Goal: Transaction & Acquisition: Purchase product/service

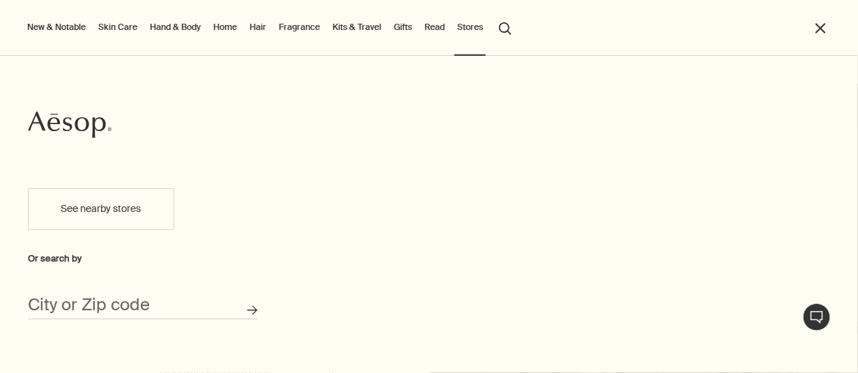
scroll to position [2, 0]
click at [171, 310] on input "City or Zip code" at bounding box center [143, 309] width 230 height 22
click at [71, 305] on input "City or Zip code" at bounding box center [143, 309] width 230 height 22
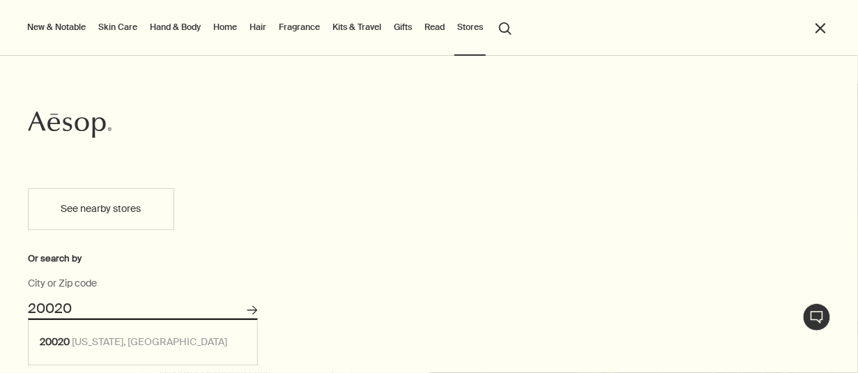
click at [241, 299] on button "Search for stores" at bounding box center [252, 310] width 23 height 23
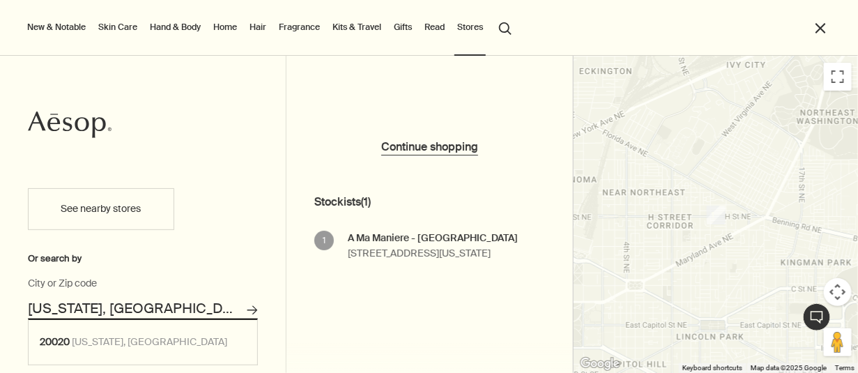
click at [114, 209] on button "See nearby stores" at bounding box center [101, 209] width 146 height 42
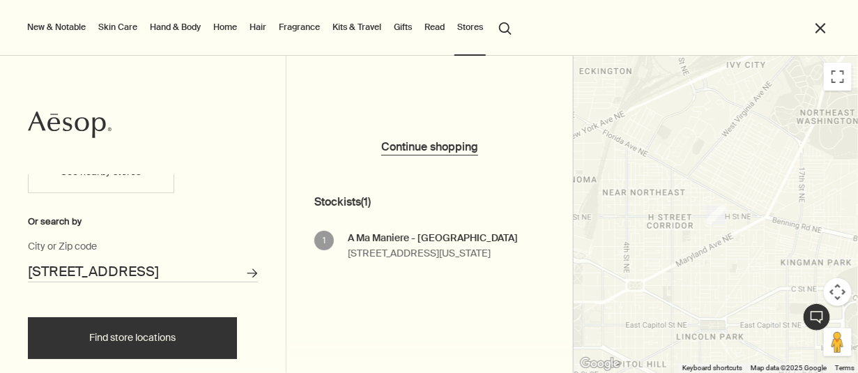
scroll to position [50, 0]
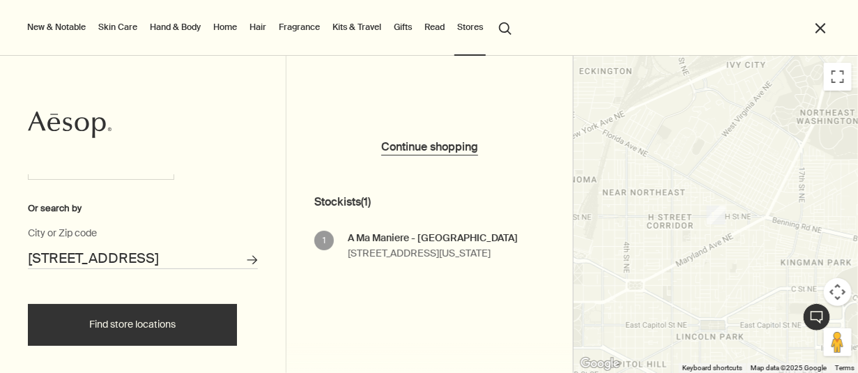
click at [176, 332] on button "Find store locations" at bounding box center [132, 325] width 209 height 42
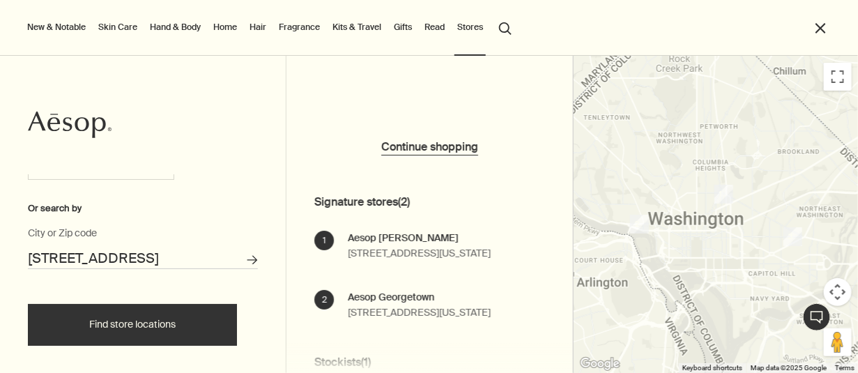
click at [181, 260] on input "1005 Peconic Pl, Upper Marlboro, MD 20774, USA" at bounding box center [143, 259] width 230 height 22
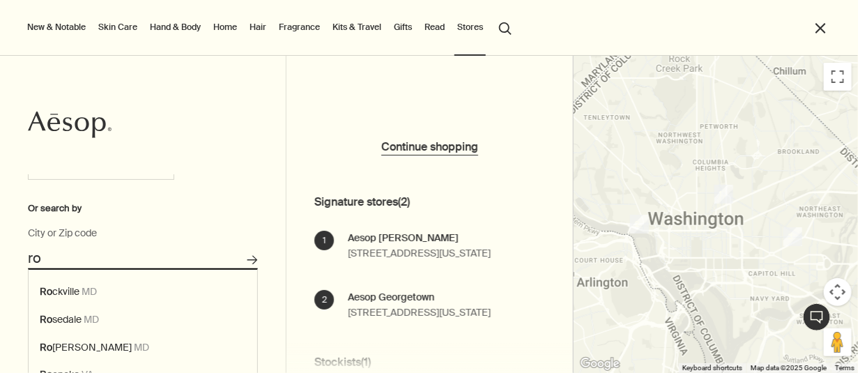
type input "r"
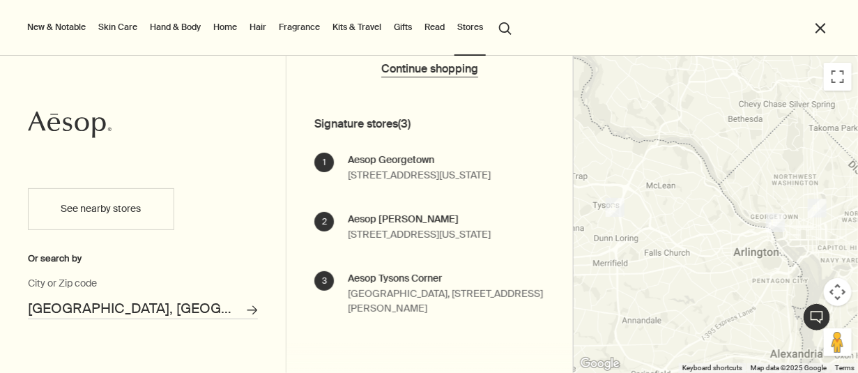
scroll to position [107, 0]
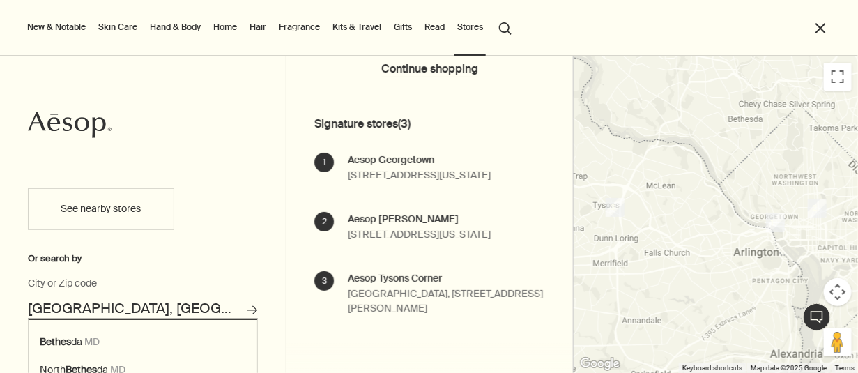
click at [121, 301] on input "Bethesda, MD" at bounding box center [143, 309] width 230 height 22
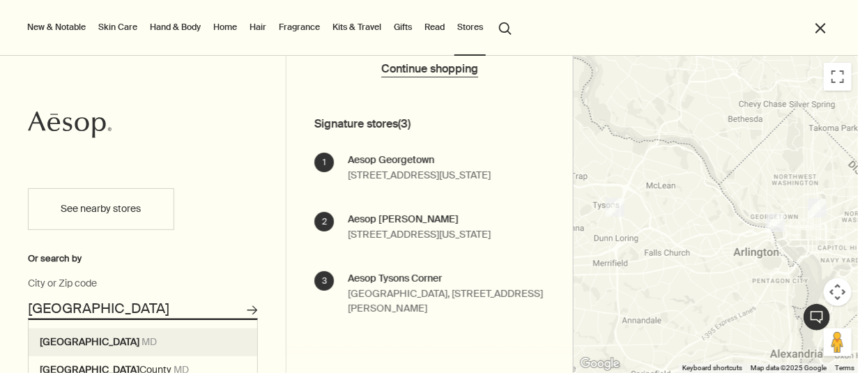
type input "Baltimore, MD"
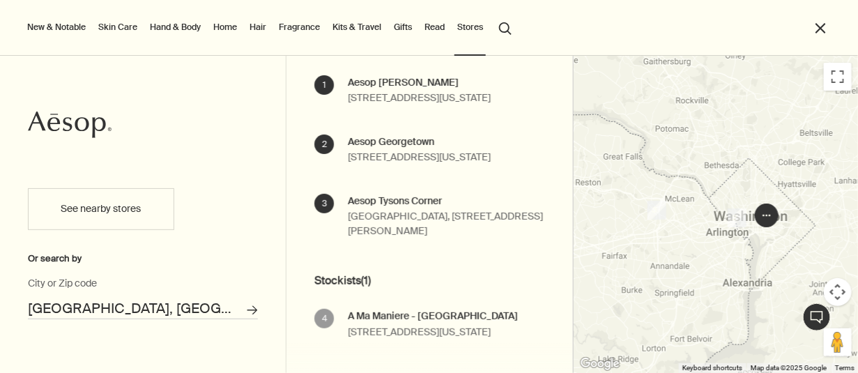
scroll to position [158, 0]
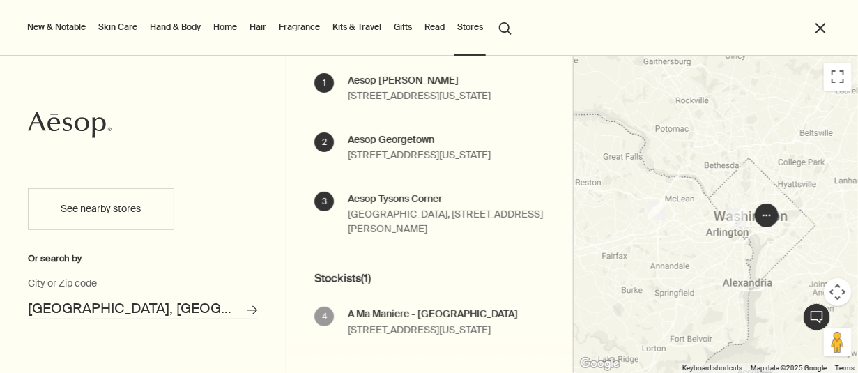
click at [169, 26] on link "Hand & Body" at bounding box center [175, 27] width 56 height 17
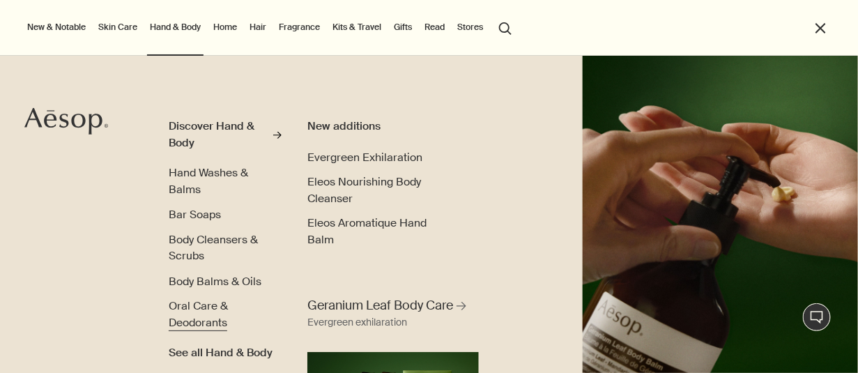
click at [195, 304] on span "Oral Care & Deodorants" at bounding box center [198, 314] width 59 height 31
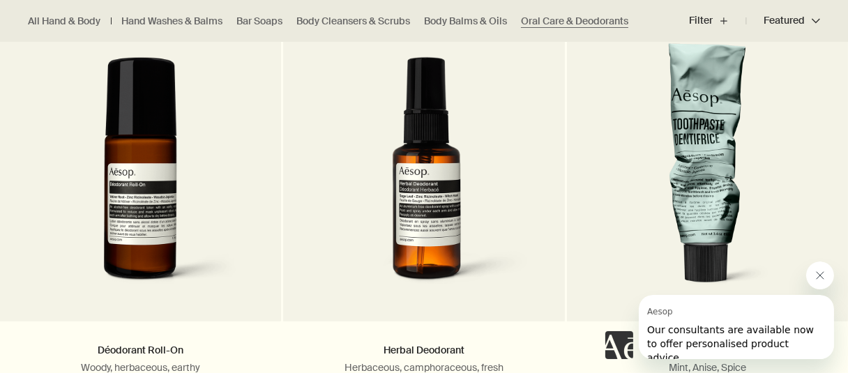
scroll to position [964, 0]
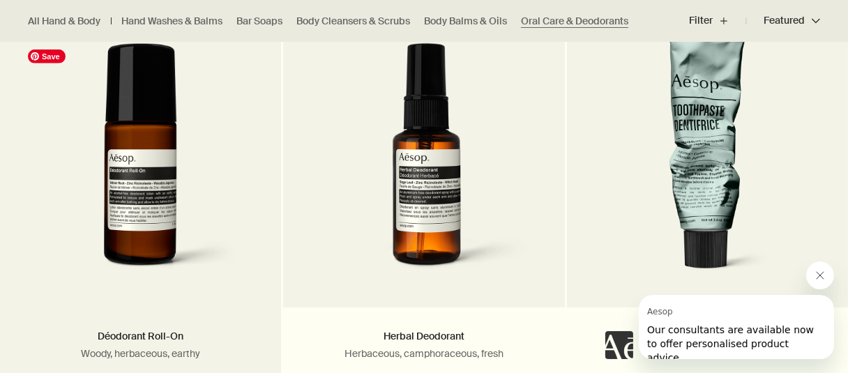
click at [158, 213] on img at bounding box center [140, 164] width 239 height 243
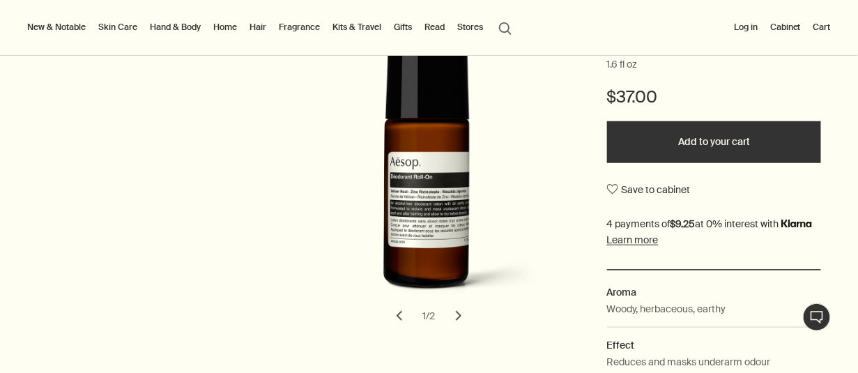
scroll to position [191, 0]
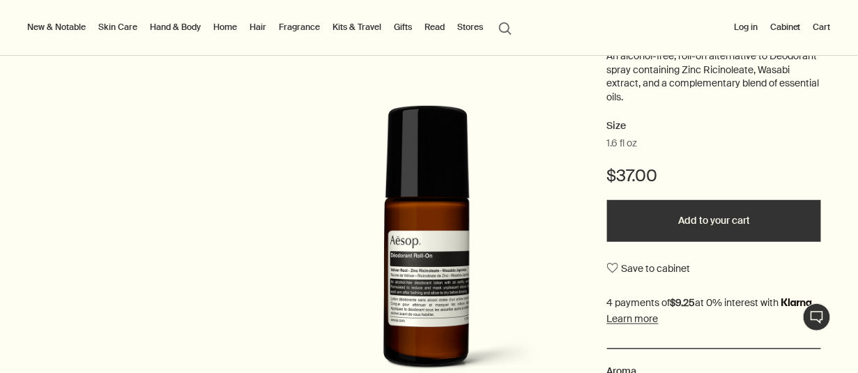
click at [670, 227] on button "Add to your cart" at bounding box center [714, 221] width 215 height 42
click at [172, 24] on link "Hand & Body" at bounding box center [175, 27] width 56 height 17
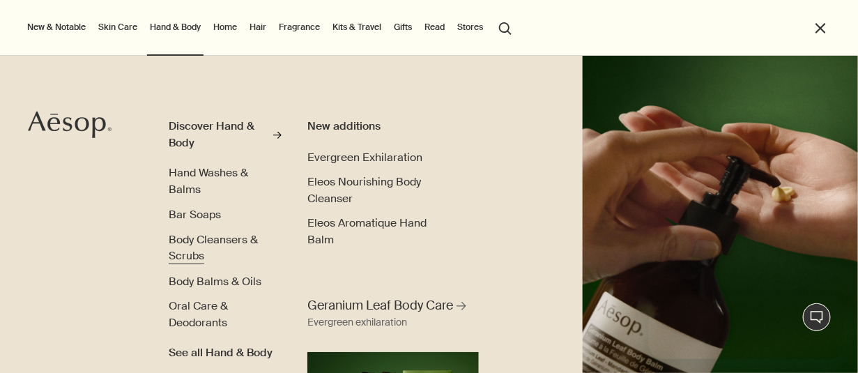
scroll to position [0, 0]
click at [190, 246] on span "Body Cleansers & Scrubs" at bounding box center [213, 248] width 89 height 31
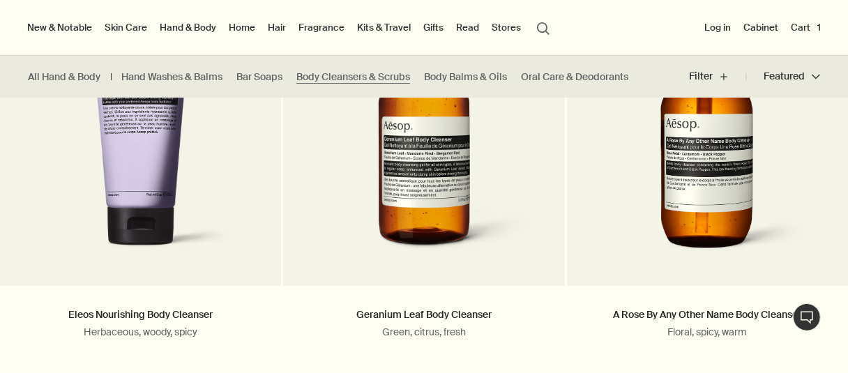
scroll to position [467, 0]
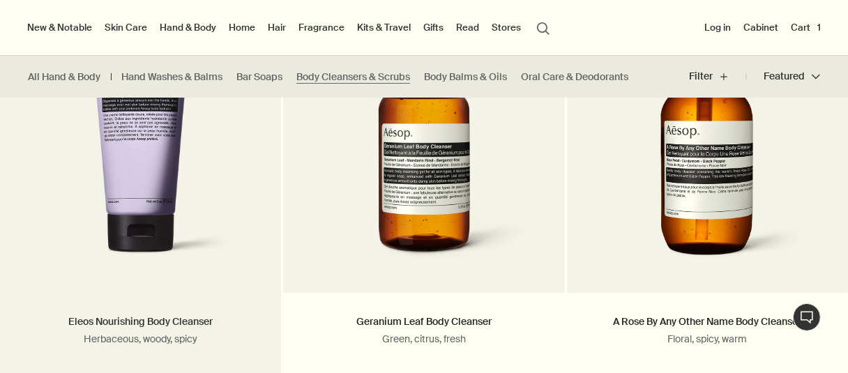
click at [183, 319] on link "Eleos Nourishing Body Cleanser" at bounding box center [140, 321] width 144 height 13
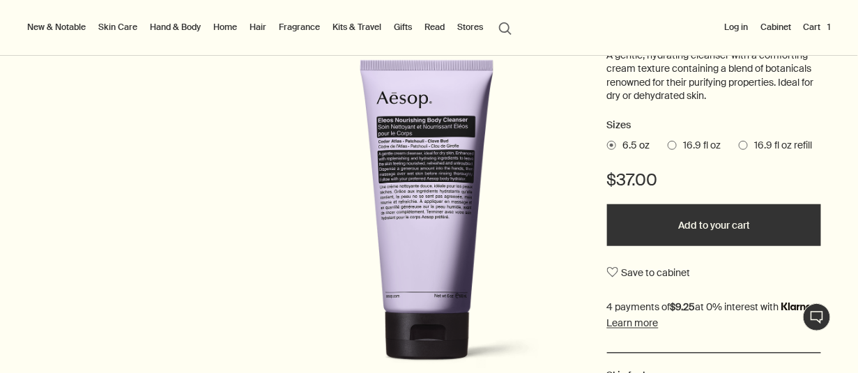
scroll to position [229, 0]
